Goal: Information Seeking & Learning: Learn about a topic

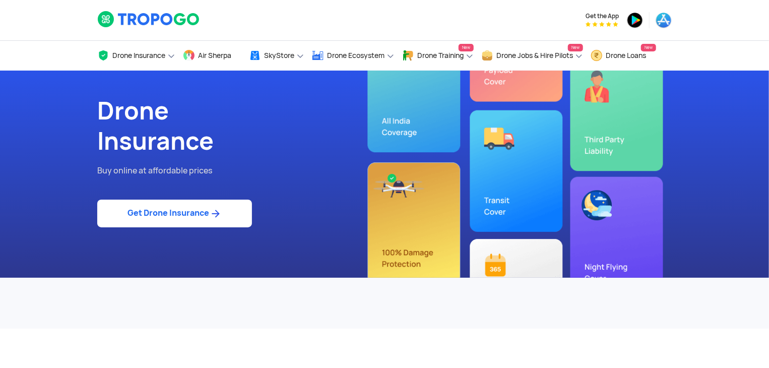
click at [197, 207] on link "Get Drone Insurance" at bounding box center [174, 214] width 155 height 28
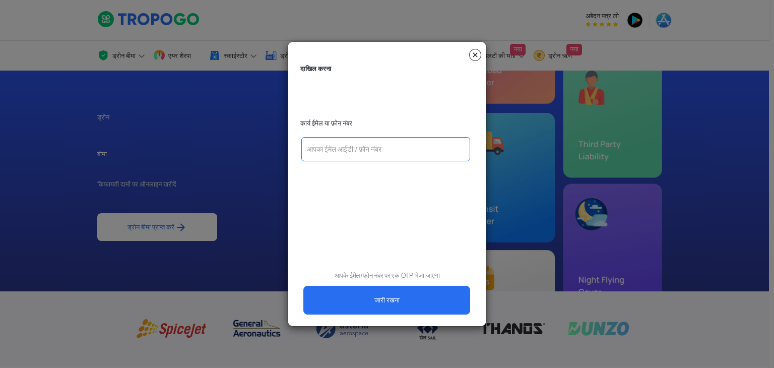
click at [345, 152] on input "text" at bounding box center [385, 149] width 169 height 24
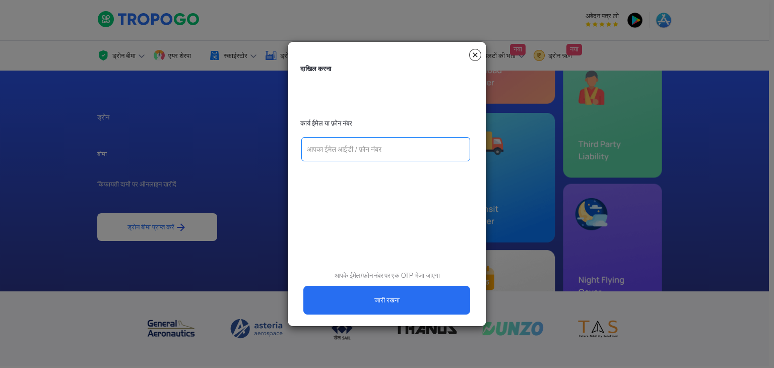
type input "[EMAIL_ADDRESS][DOMAIN_NAME]"
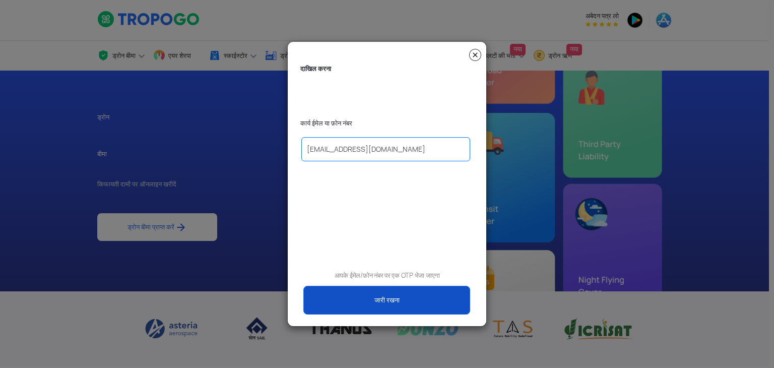
click at [399, 305] on link "जारी रखना" at bounding box center [386, 300] width 167 height 29
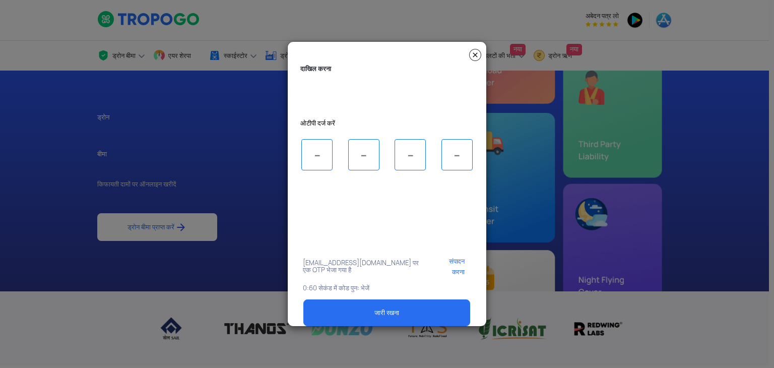
click at [478, 54] on img at bounding box center [475, 55] width 12 height 12
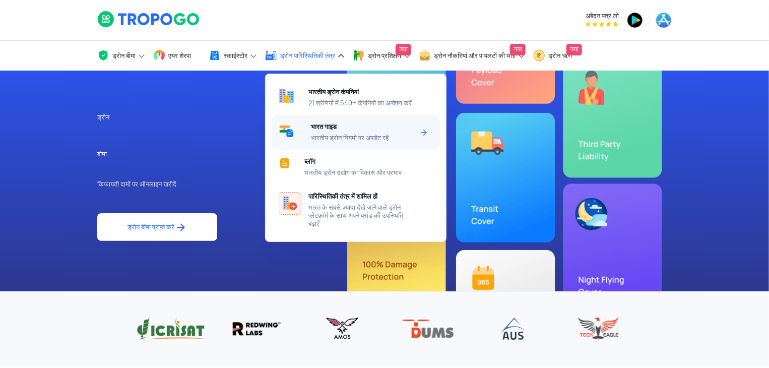
click at [334, 150] on div "भारत गाइड भारतीय ड्रोन नियमों पर अपडेट रहें" at bounding box center [364, 132] width 106 height 35
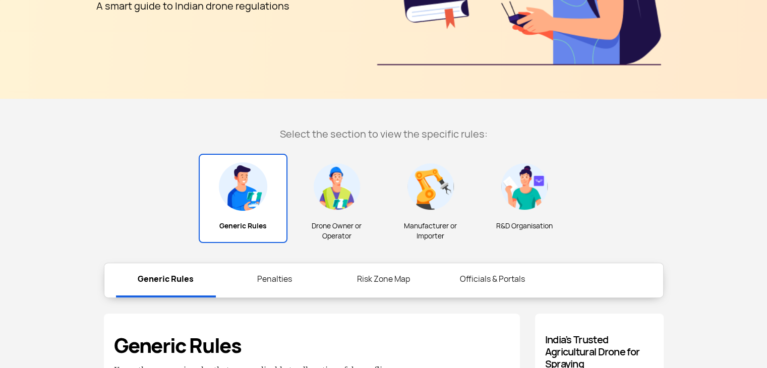
scroll to position [225, 0]
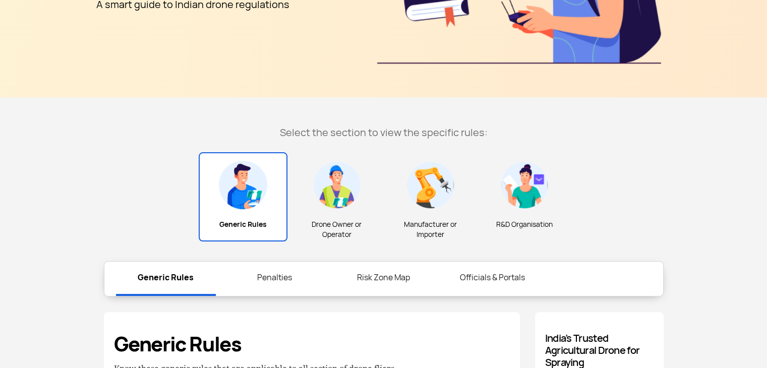
click at [337, 216] on div "Drone Owner or Operator" at bounding box center [336, 201] width 89 height 97
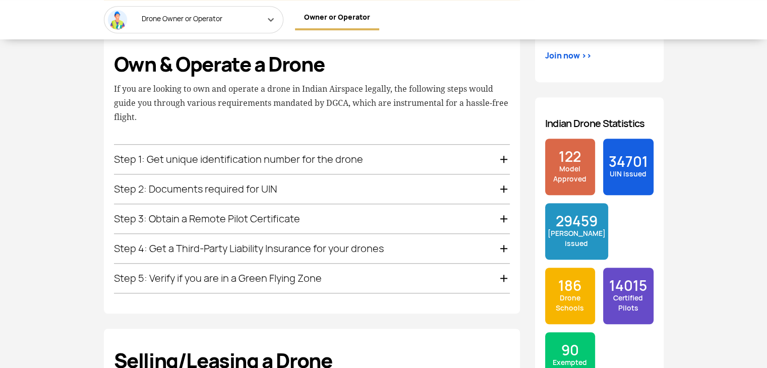
scroll to position [709, 0]
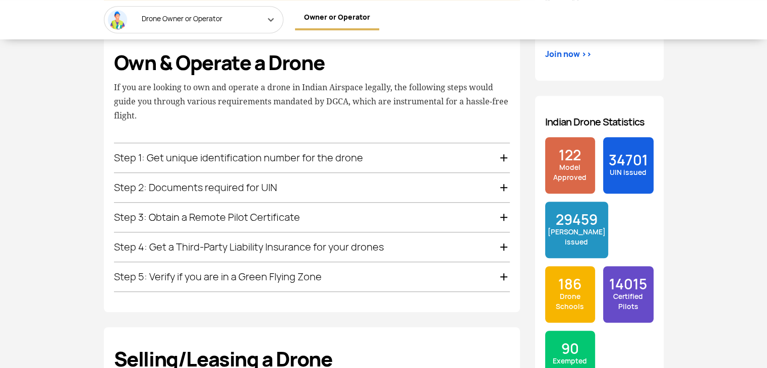
click at [242, 215] on div "Step 3: Obtain a Remote Pilot Certificate" at bounding box center [312, 217] width 396 height 29
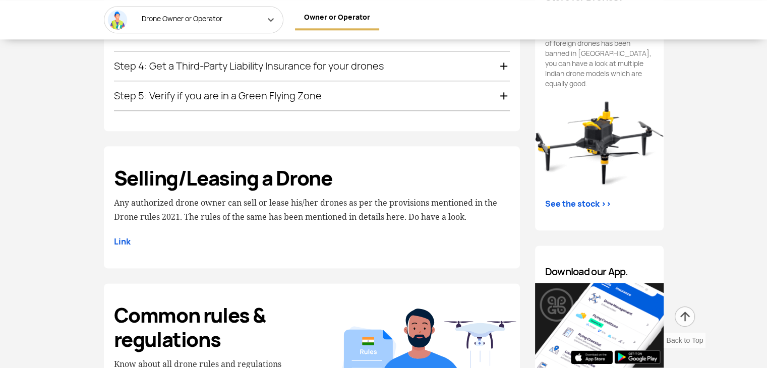
scroll to position [1198, 0]
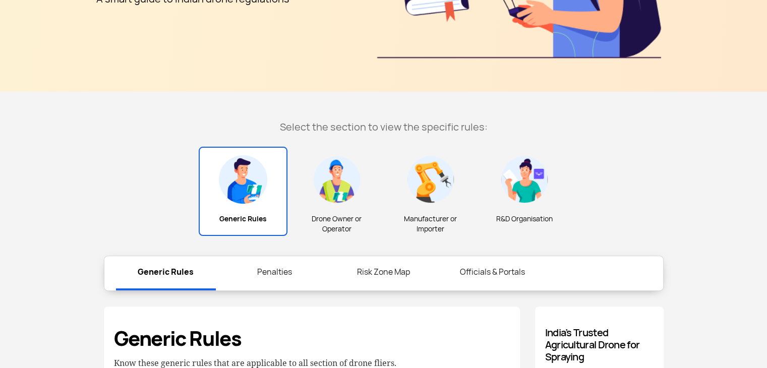
scroll to position [225, 0]
